Goal: Ask a question: Seek information or help from site administrators or community

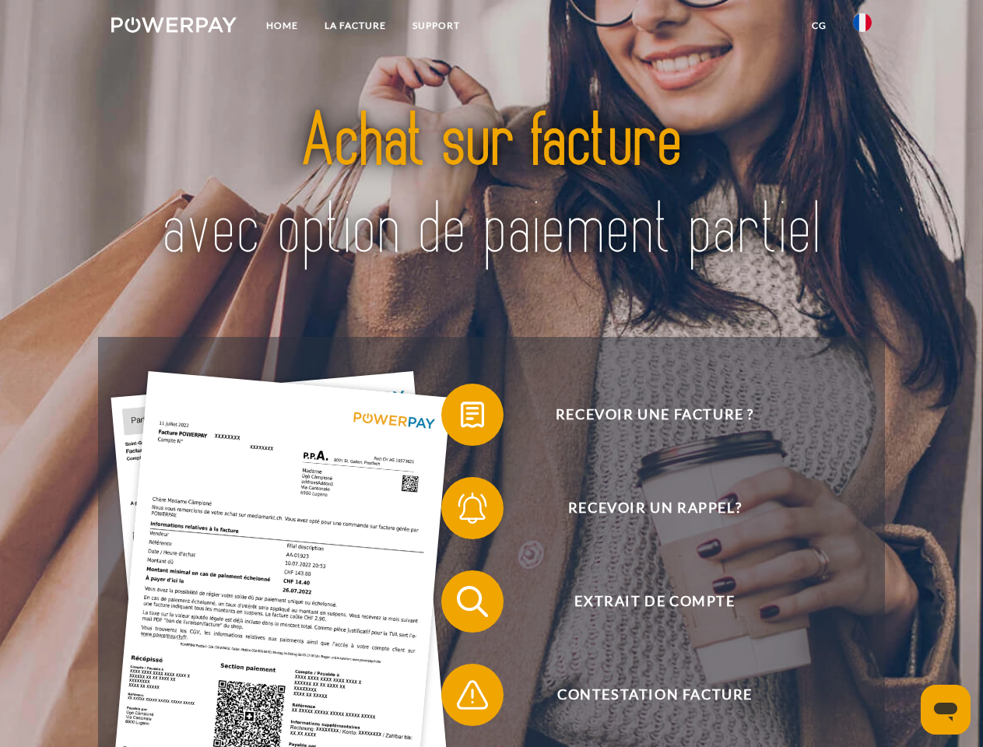
click at [174, 27] on img at bounding box center [173, 25] width 125 height 16
click at [863, 27] on img at bounding box center [862, 22] width 19 height 19
click at [819, 26] on link "CG" at bounding box center [819, 26] width 41 height 28
click at [461, 418] on span at bounding box center [449, 415] width 78 height 78
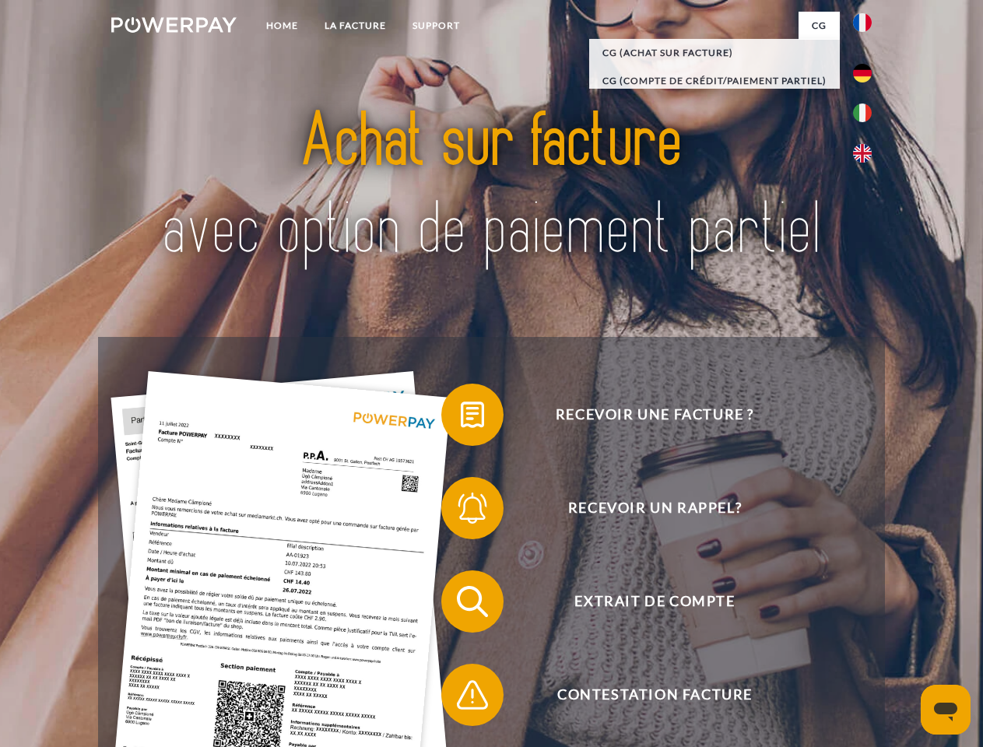
click at [461, 511] on span at bounding box center [449, 508] width 78 height 78
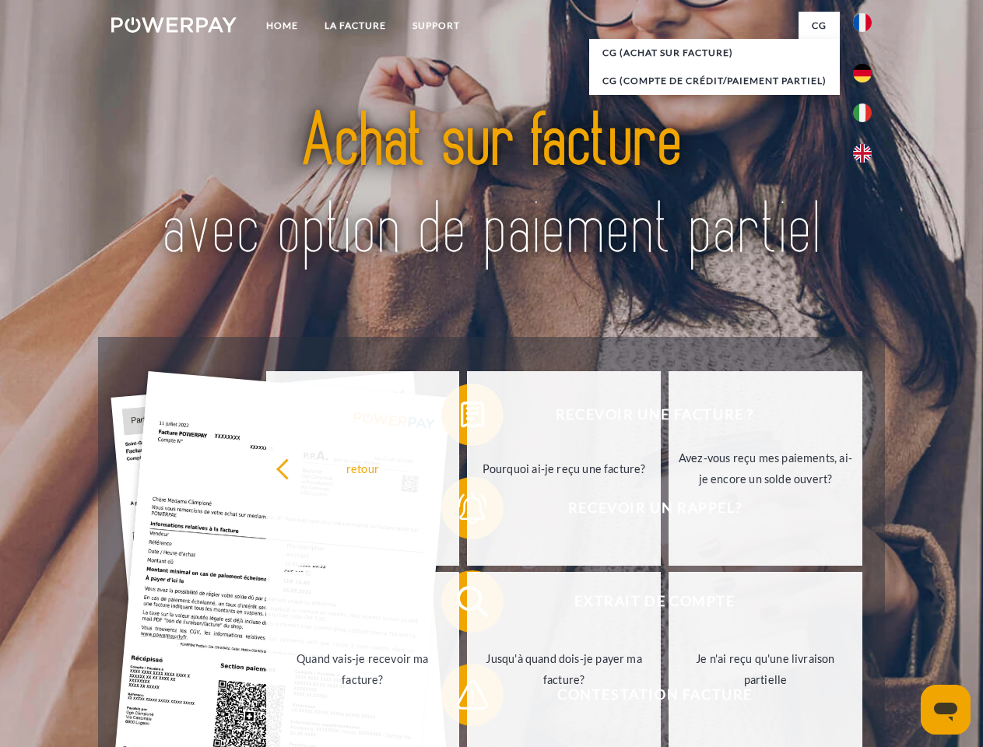
click at [467, 605] on link "Jusqu'à quand dois-je payer ma facture?" at bounding box center [564, 669] width 194 height 195
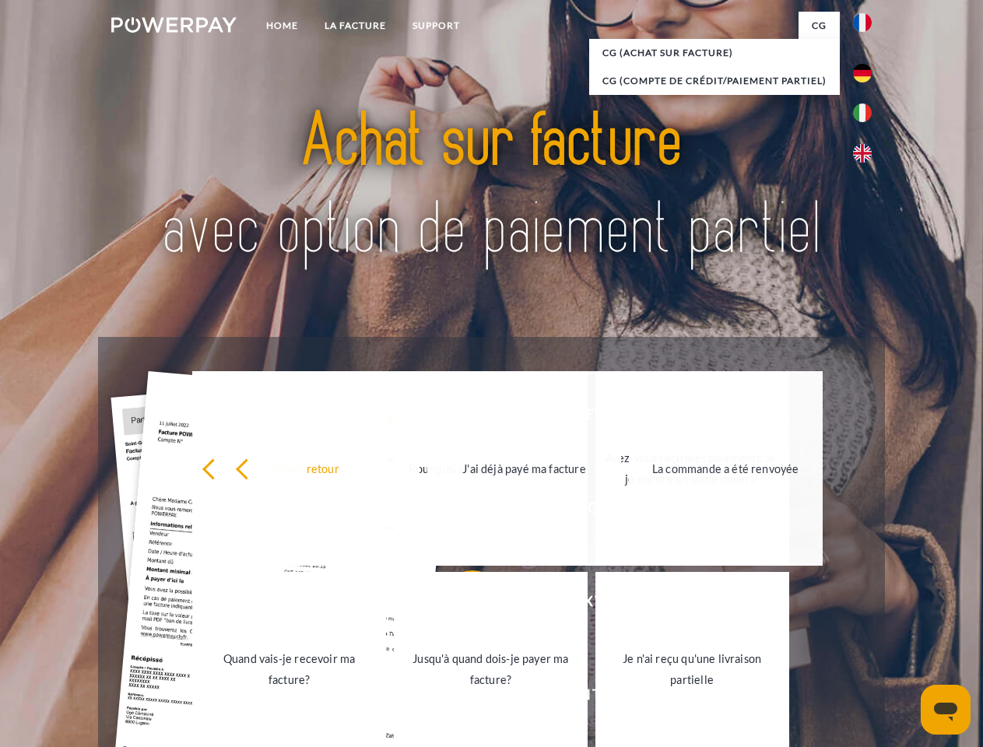
click at [461, 698] on link "Jusqu'à quand dois-je payer ma facture?" at bounding box center [491, 669] width 194 height 195
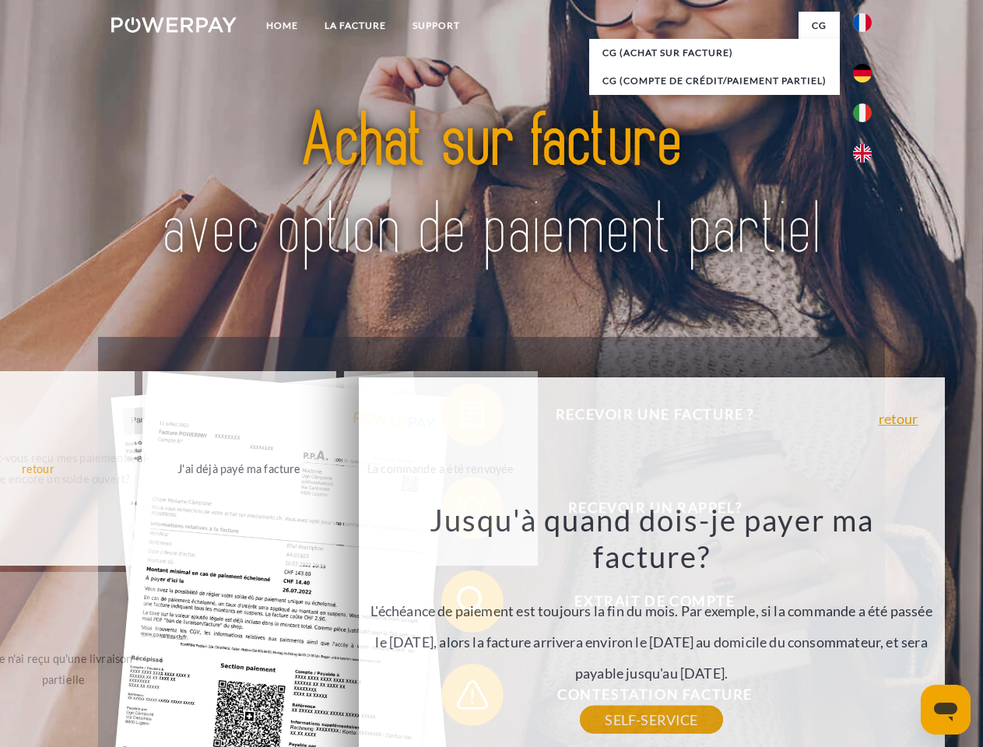
click at [946, 710] on icon "Ouvrir la fenêtre de messagerie" at bounding box center [945, 712] width 23 height 19
